Goal: Task Accomplishment & Management: Check status

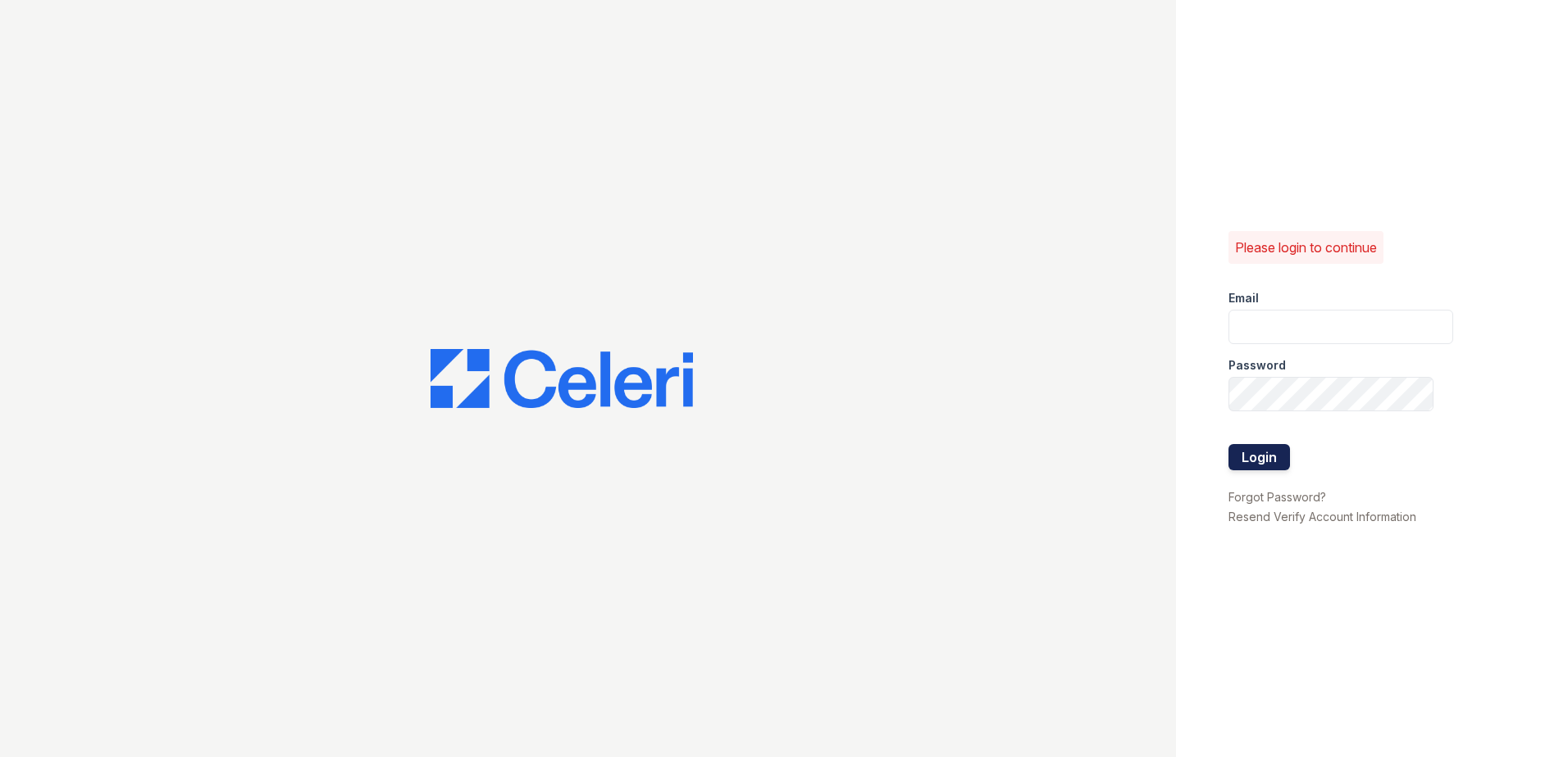
type input "bnorman@trinity-pm.com"
click at [1272, 459] on button "Login" at bounding box center [1259, 457] width 62 height 26
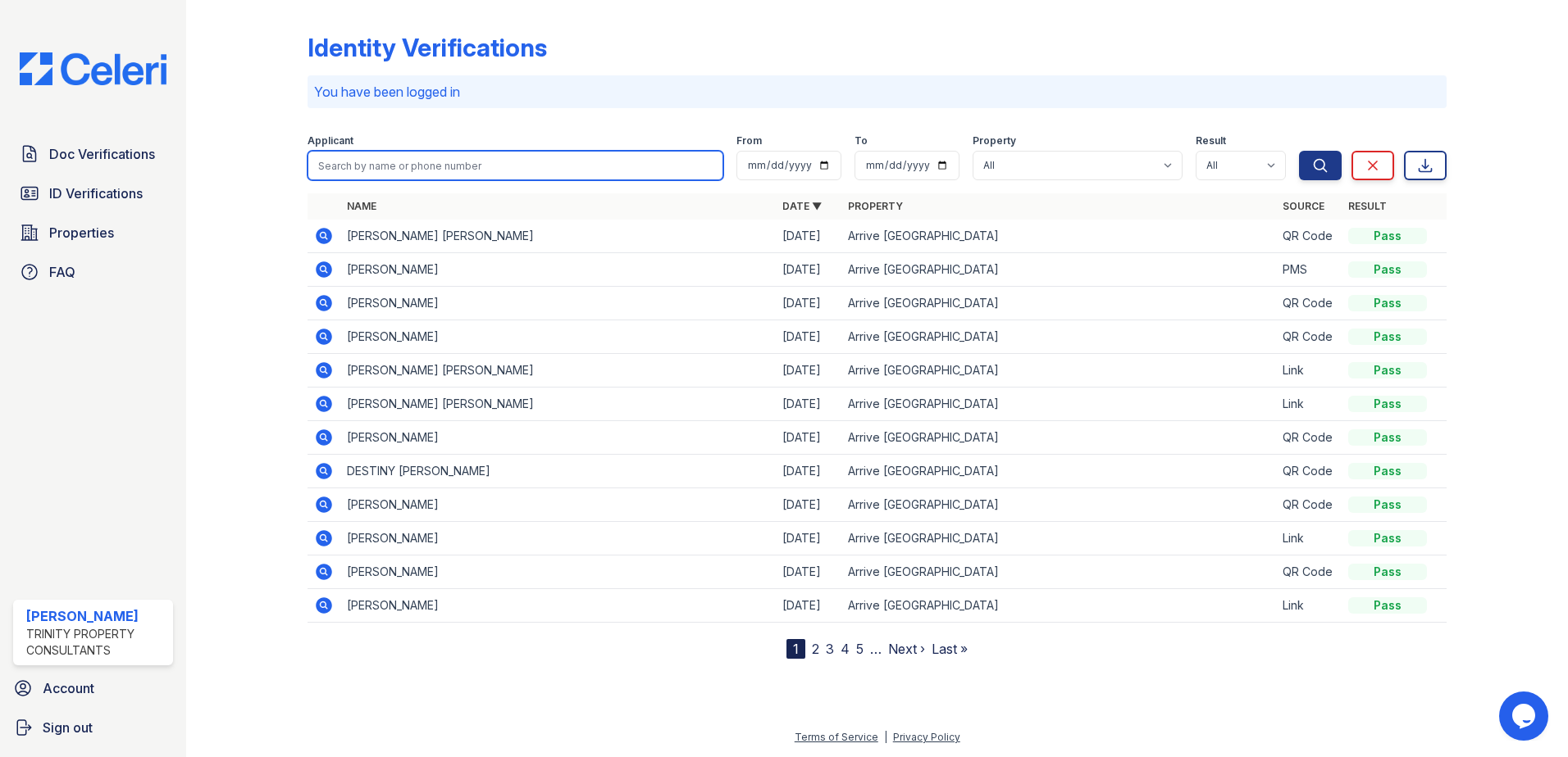
click at [379, 168] on input "search" at bounding box center [515, 165] width 416 height 29
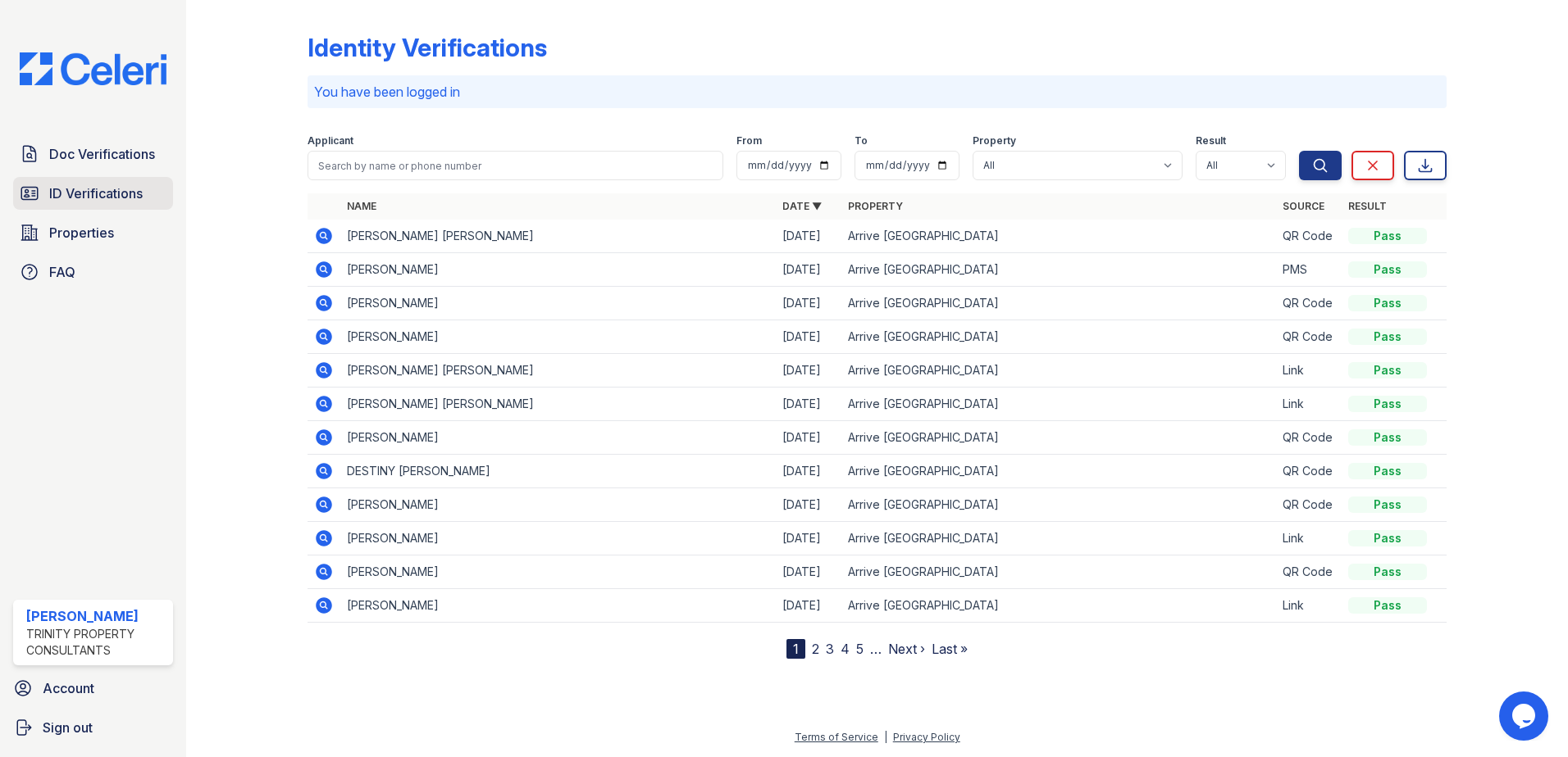
click at [78, 200] on span "ID Verifications" at bounding box center [96, 194] width 94 height 20
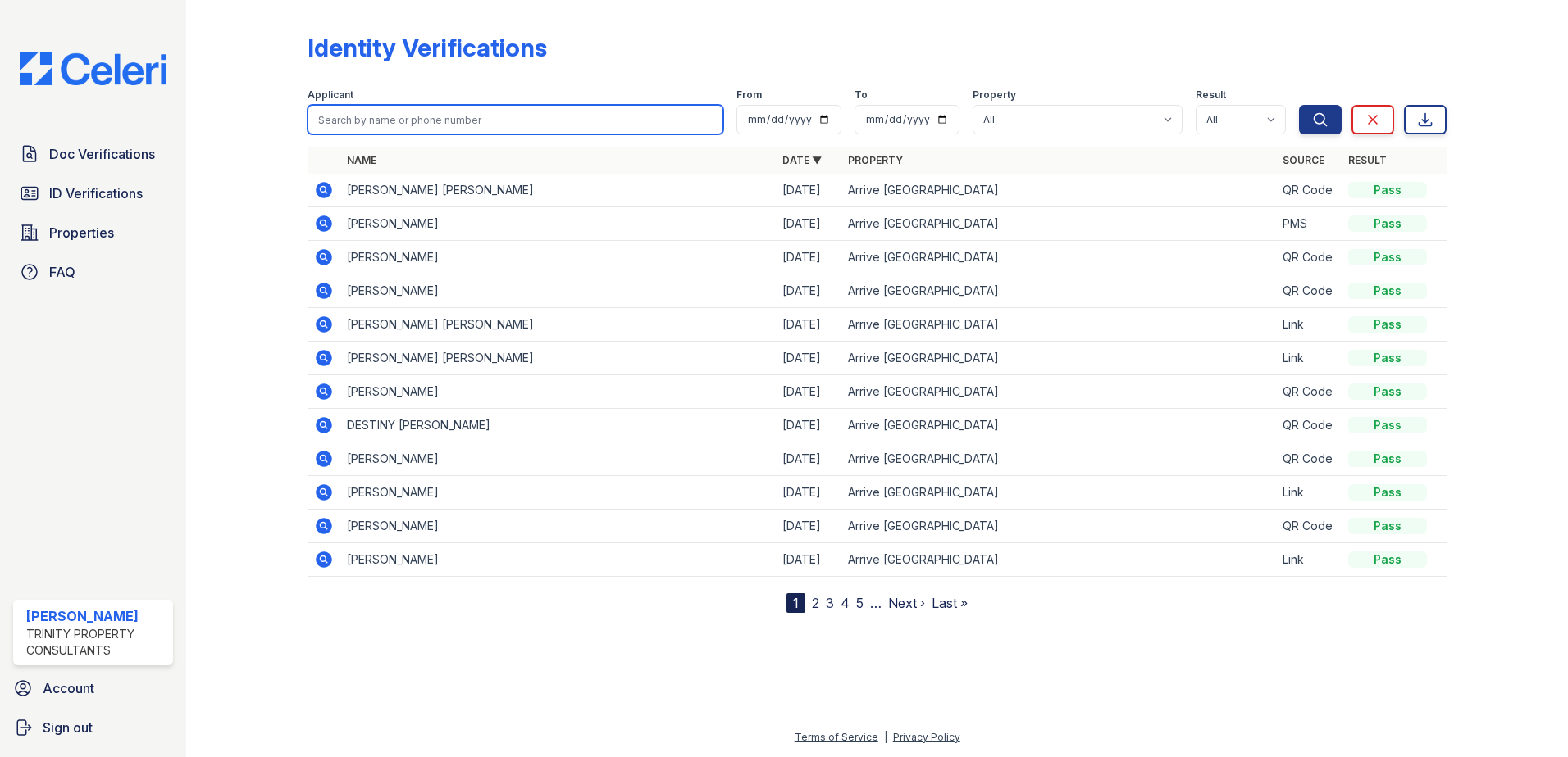
click at [390, 114] on input "search" at bounding box center [515, 119] width 416 height 29
type input "[PERSON_NAME]"
click at [1299, 105] on button "Search" at bounding box center [1320, 119] width 43 height 29
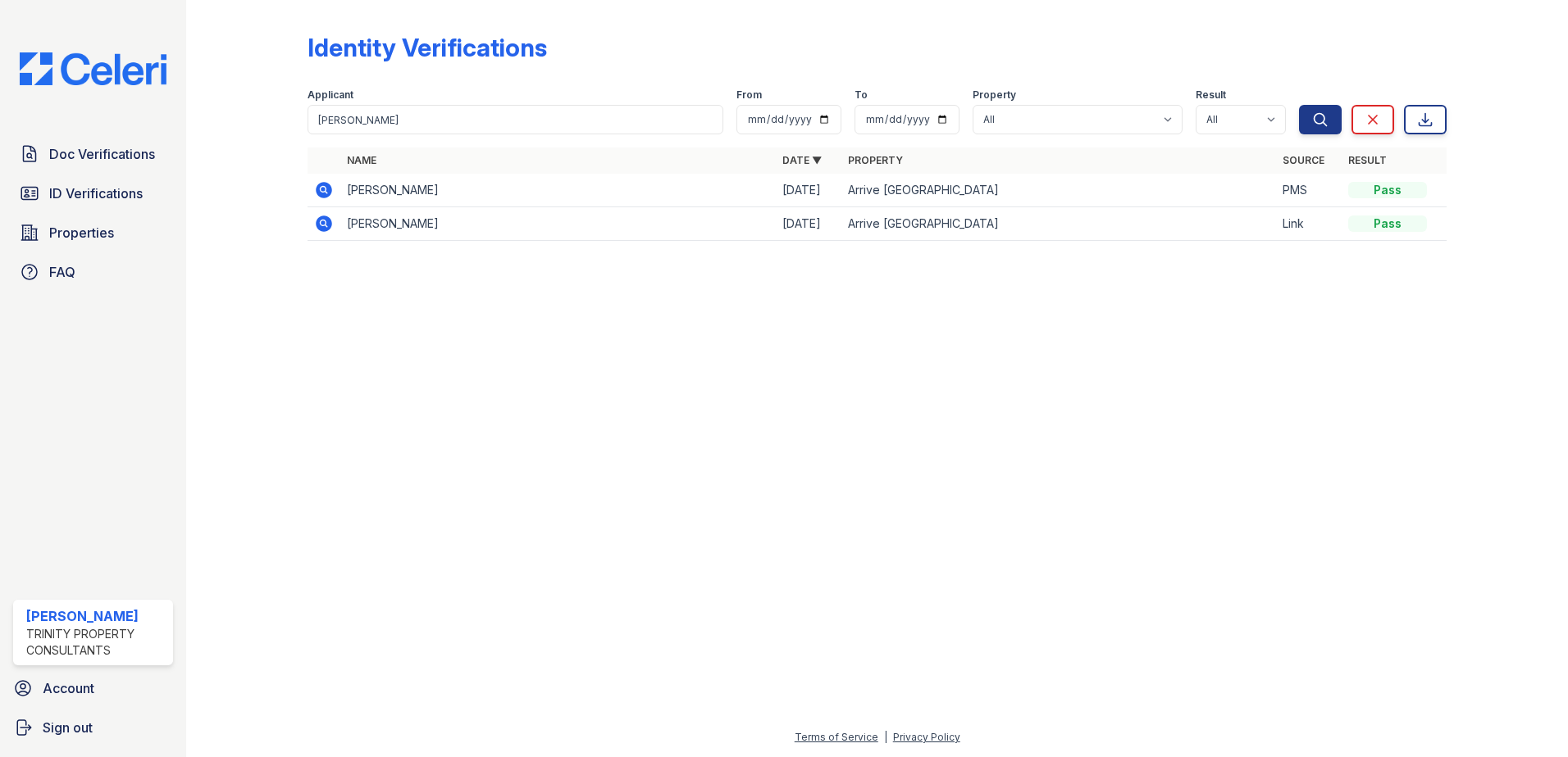
click at [321, 189] on icon at bounding box center [322, 189] width 4 height 4
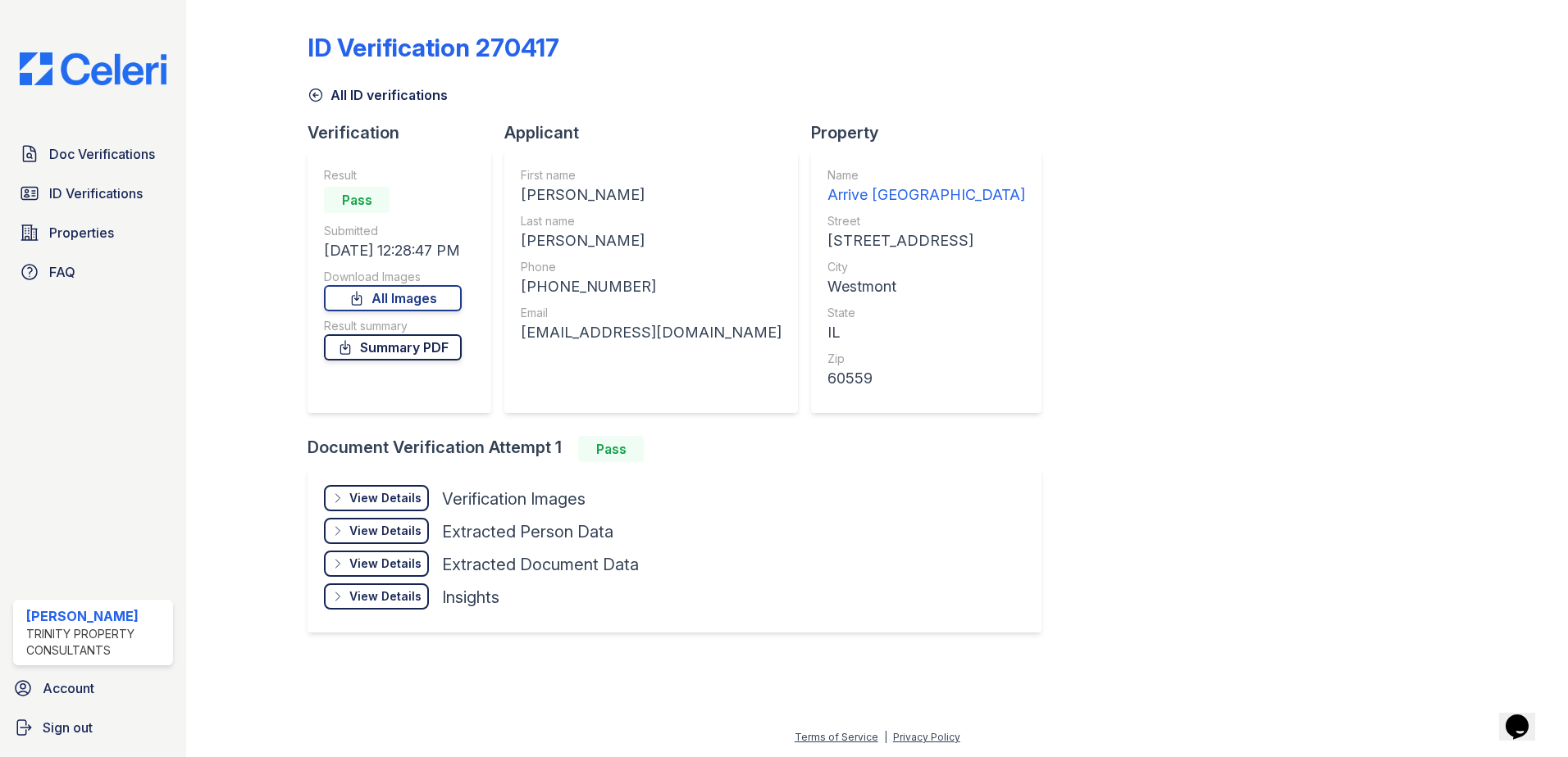
click at [400, 346] on link "Summary PDF" at bounding box center [392, 347] width 138 height 26
click at [377, 501] on div "View Details" at bounding box center [385, 498] width 72 height 17
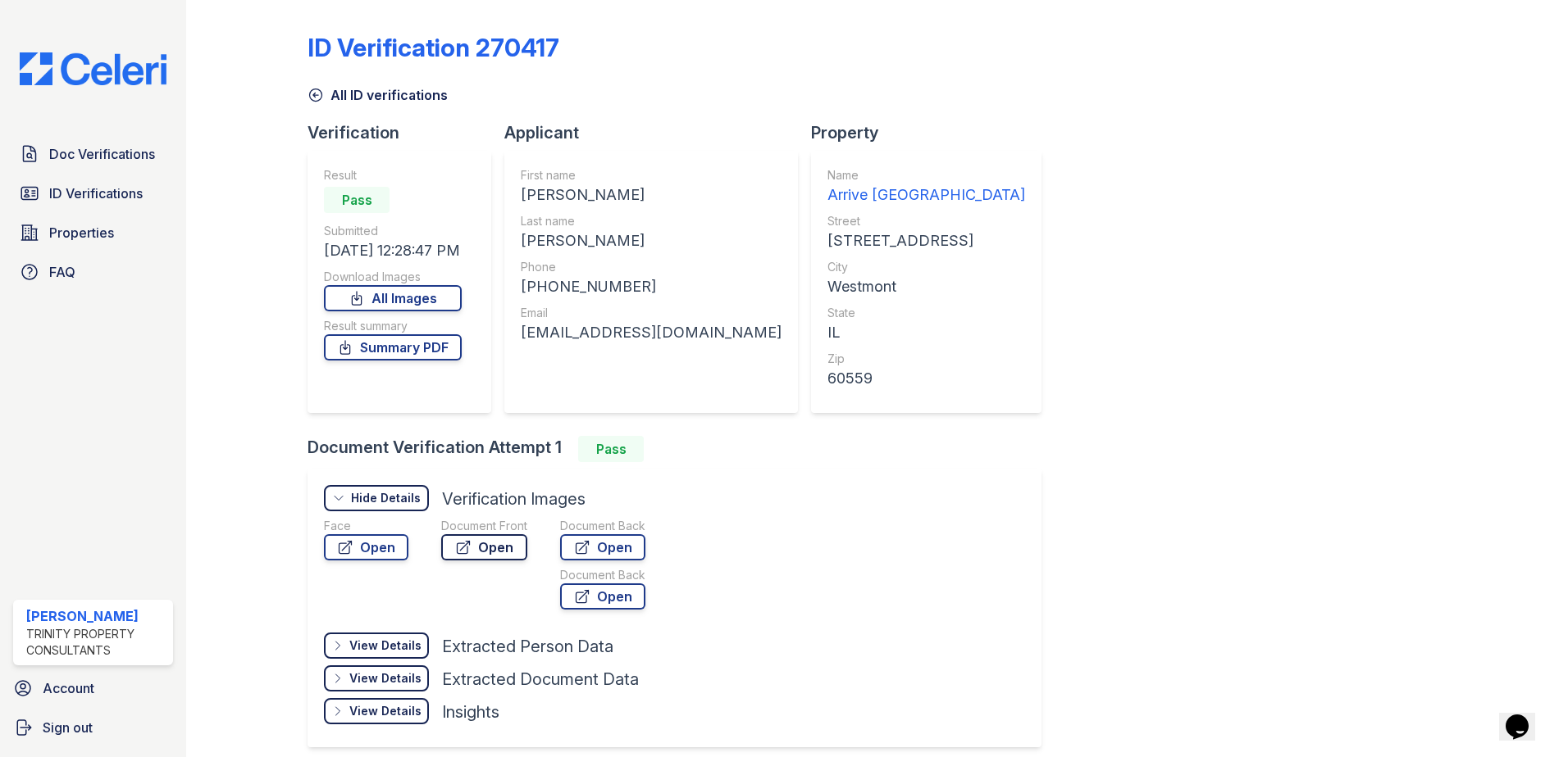
click at [493, 548] on link "Open" at bounding box center [483, 547] width 86 height 26
click at [616, 548] on link "Open" at bounding box center [603, 547] width 85 height 26
drag, startPoint x: 73, startPoint y: 159, endPoint x: 93, endPoint y: 171, distance: 23.3
click at [73, 159] on span "Doc Verifications" at bounding box center [102, 154] width 106 height 20
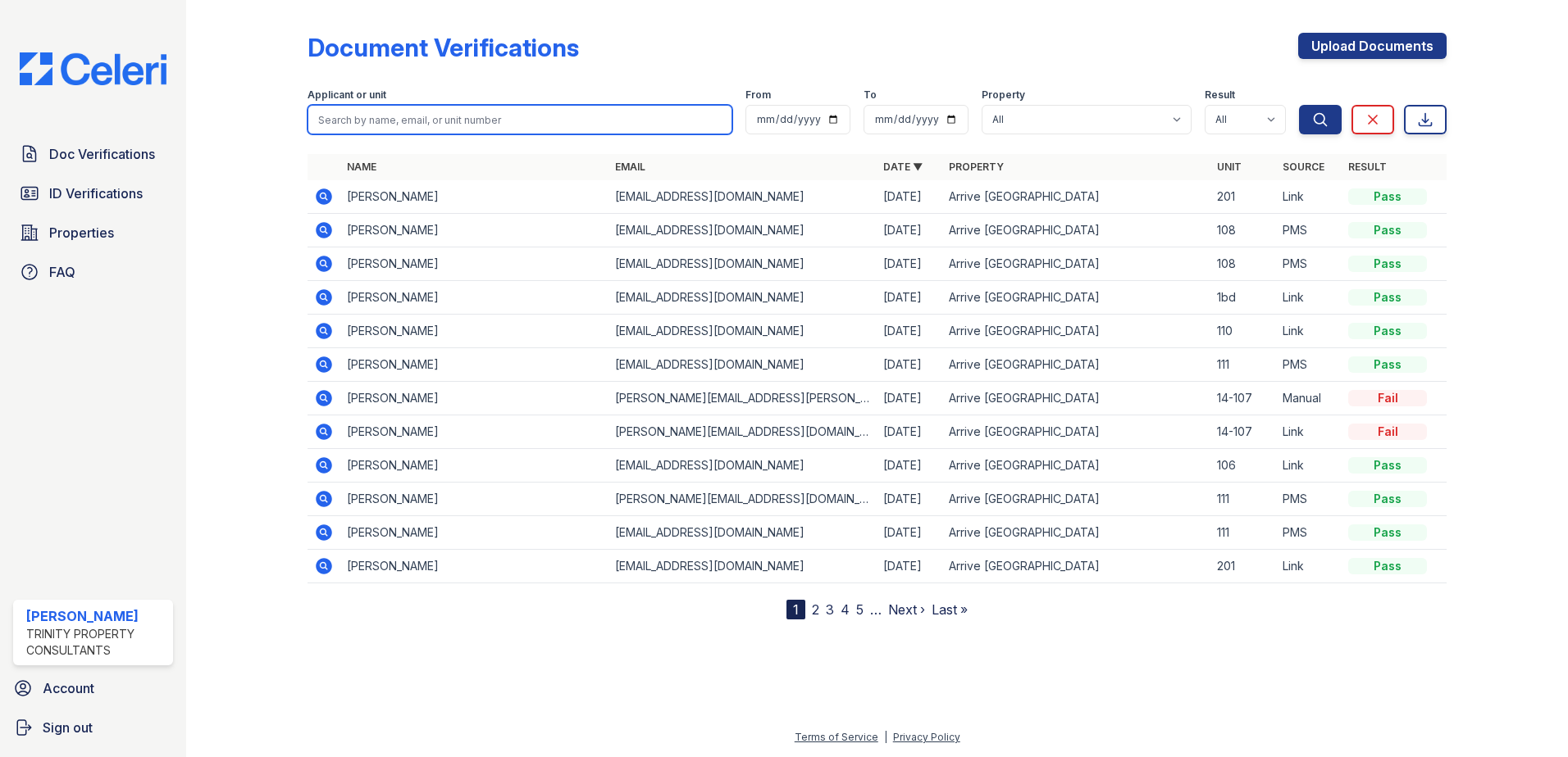
click at [359, 126] on input "search" at bounding box center [519, 119] width 425 height 29
type input "raymond"
click at [1299, 105] on button "Search" at bounding box center [1320, 119] width 43 height 29
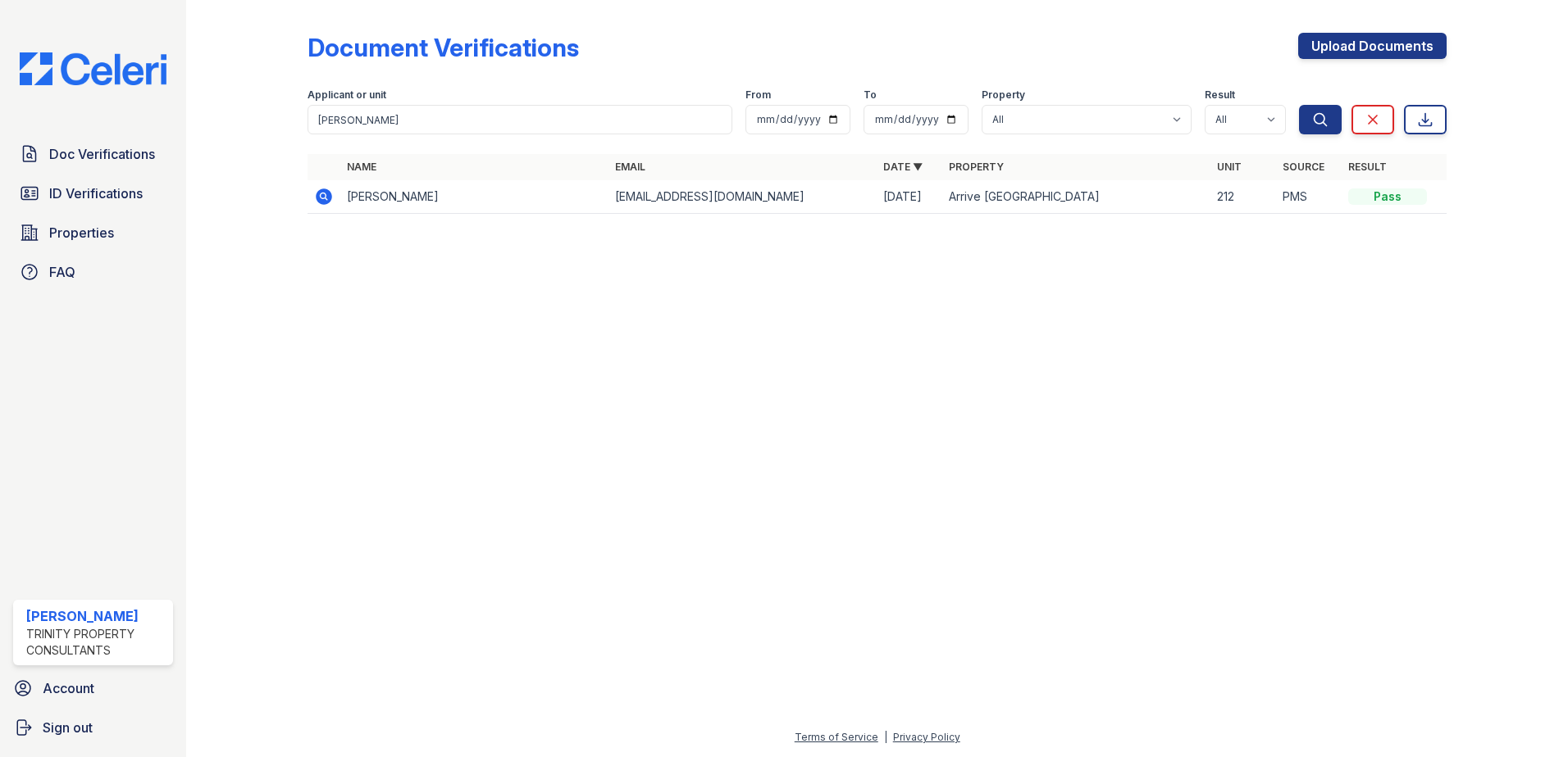
click at [323, 196] on icon at bounding box center [322, 195] width 4 height 4
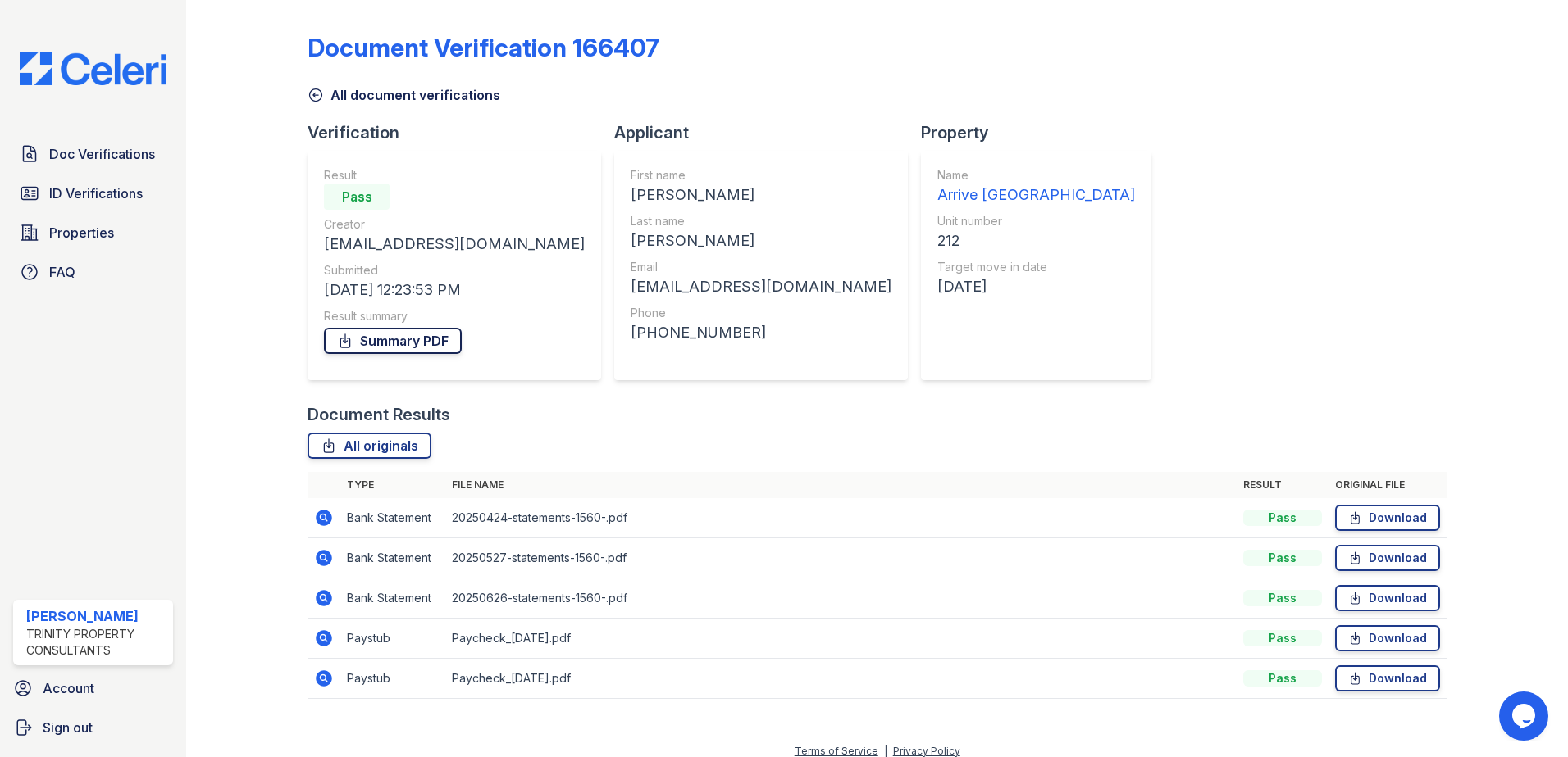
click at [394, 342] on link "Summary PDF" at bounding box center [392, 341] width 138 height 26
click at [1369, 522] on link "Download" at bounding box center [1388, 517] width 105 height 26
click at [1382, 556] on link "Download" at bounding box center [1388, 558] width 105 height 26
click at [1390, 595] on link "Download" at bounding box center [1388, 598] width 105 height 26
click at [1391, 638] on link "Download" at bounding box center [1388, 638] width 105 height 26
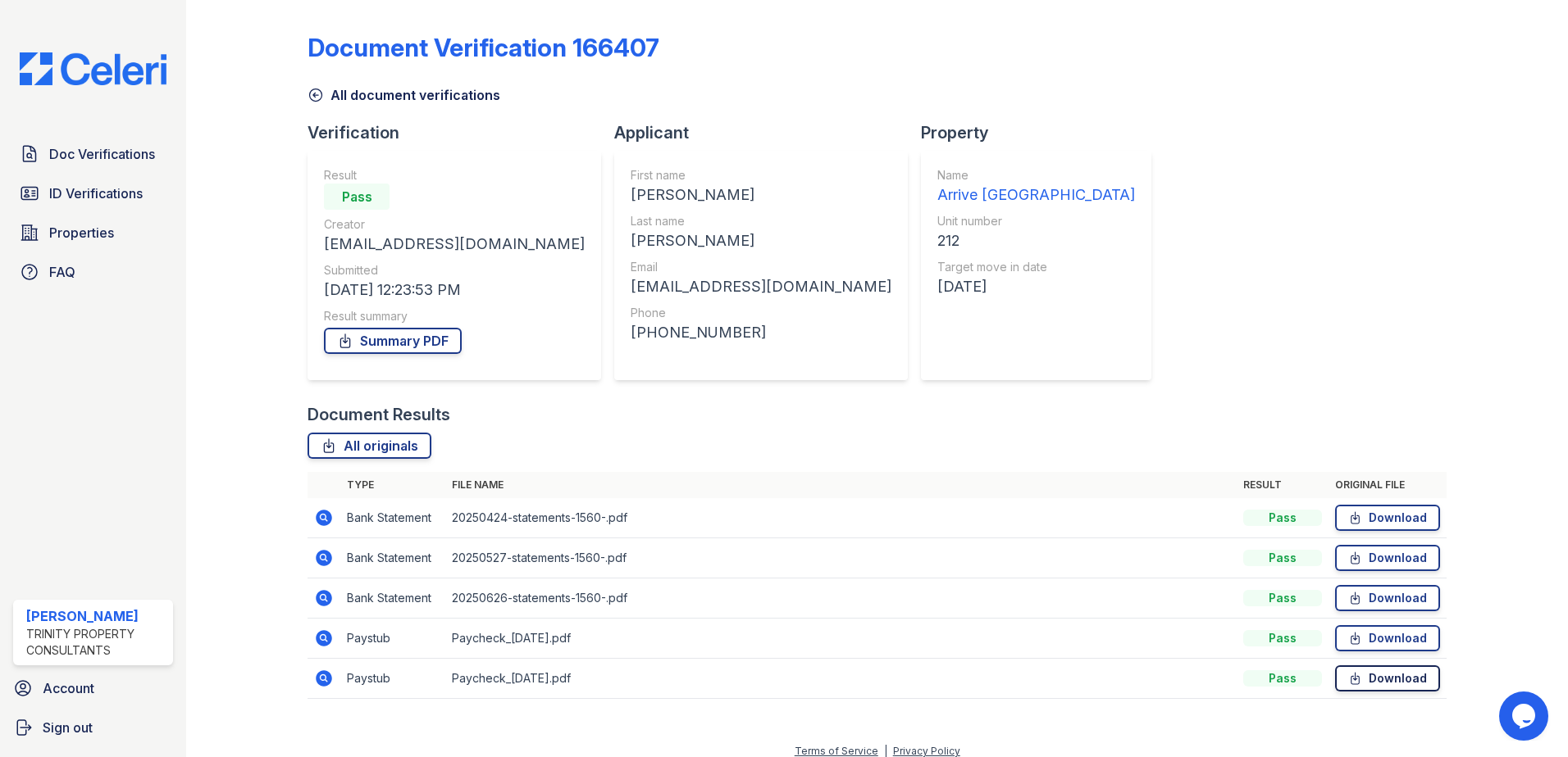
click at [1393, 679] on link "Download" at bounding box center [1388, 678] width 105 height 26
